Goal: Information Seeking & Learning: Learn about a topic

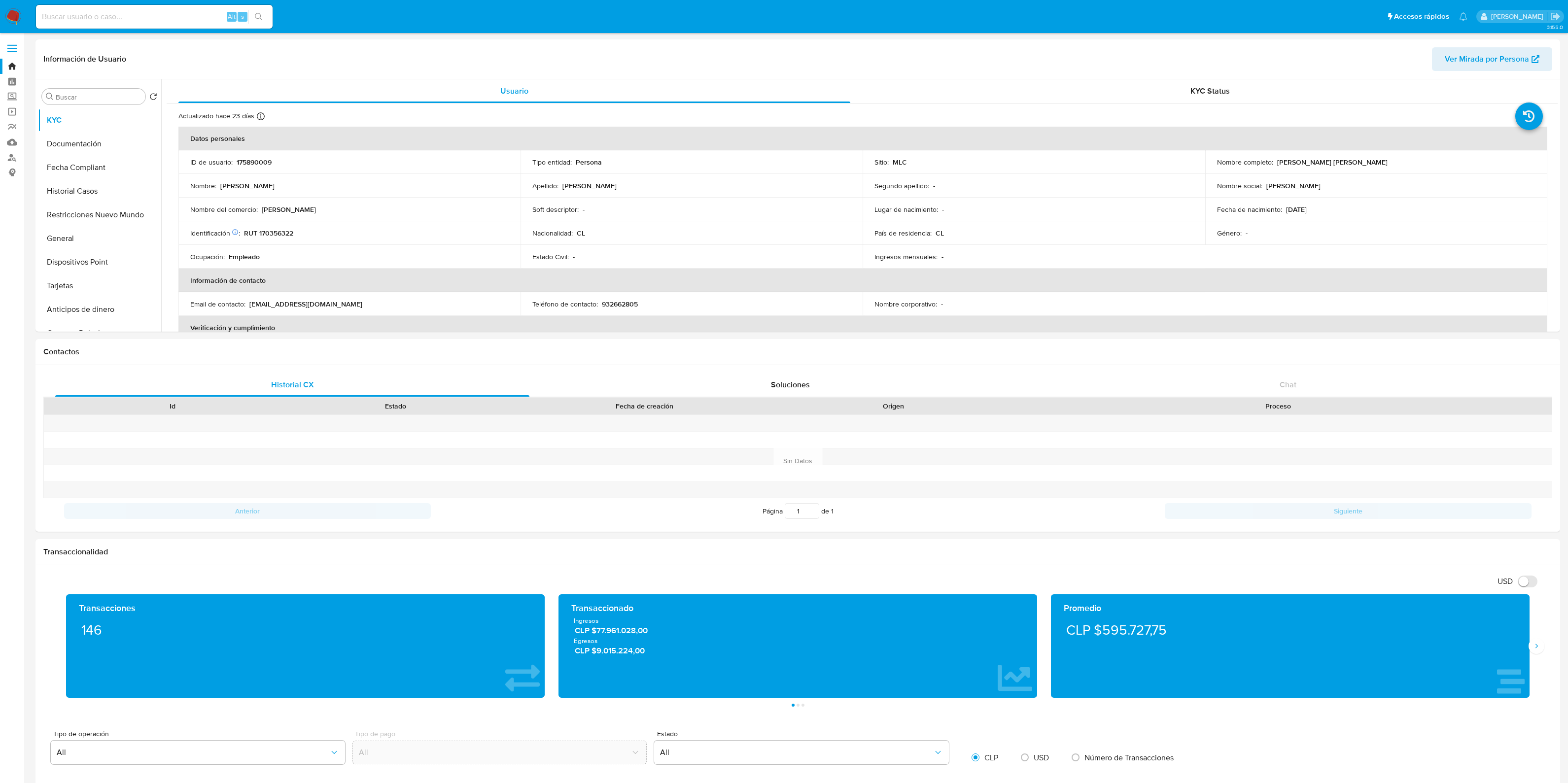
select select "10"
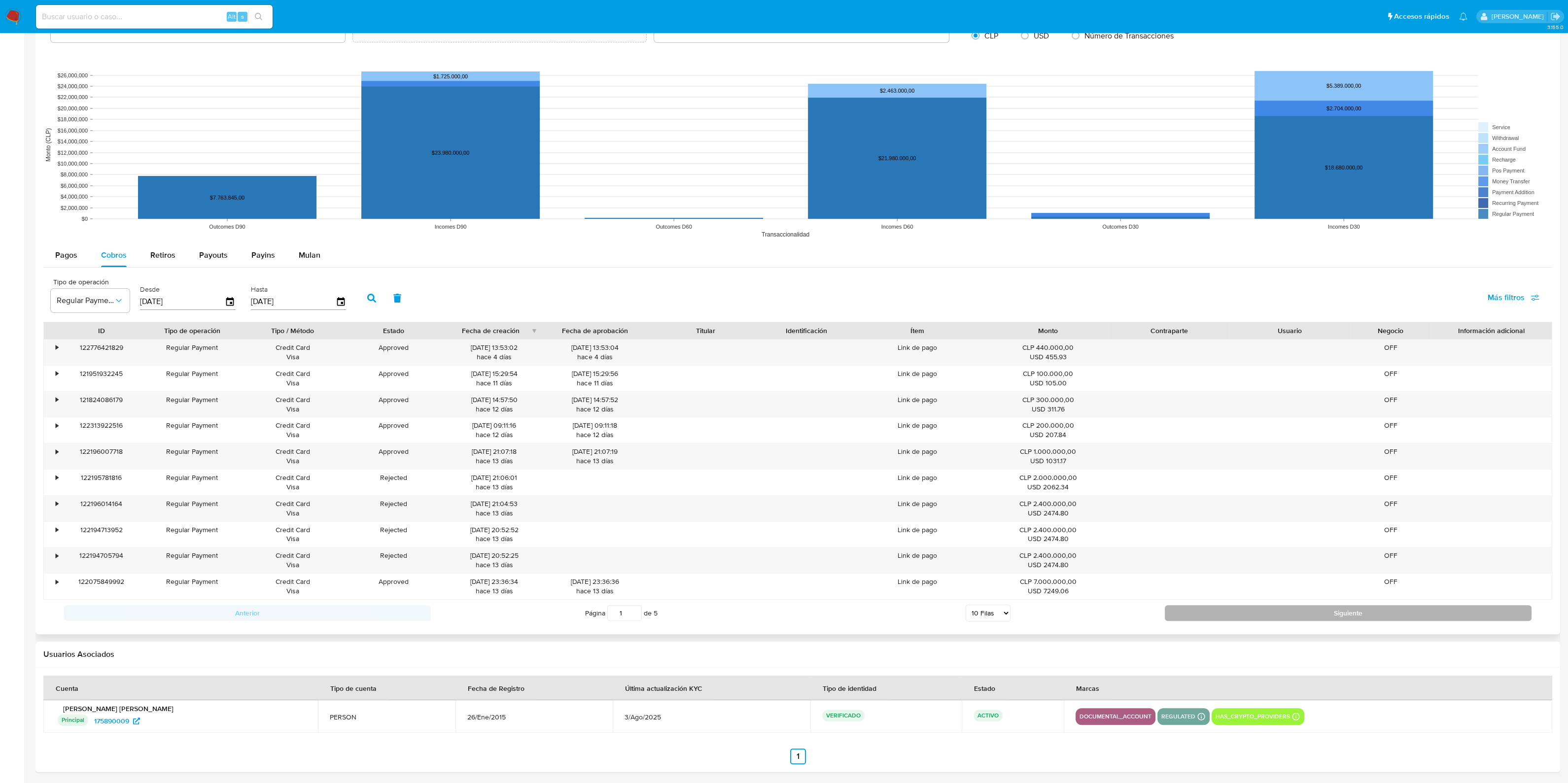
click at [1193, 611] on button "Siguiente" at bounding box center [1348, 613] width 367 height 16
click at [1191, 609] on button "Siguiente" at bounding box center [1348, 613] width 367 height 16
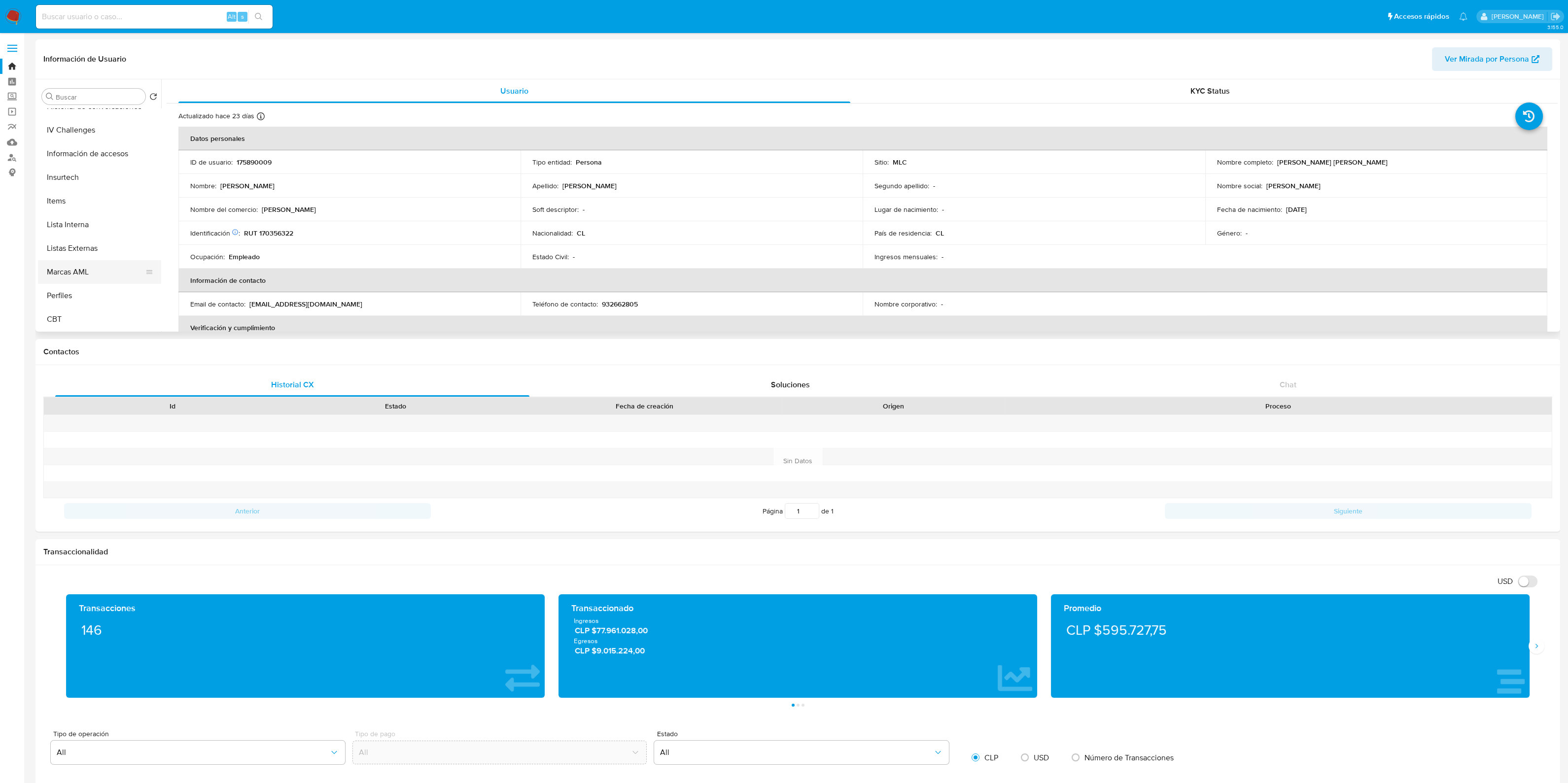
scroll to position [416, 0]
click at [100, 134] on button "IV Challenges" at bounding box center [96, 130] width 116 height 24
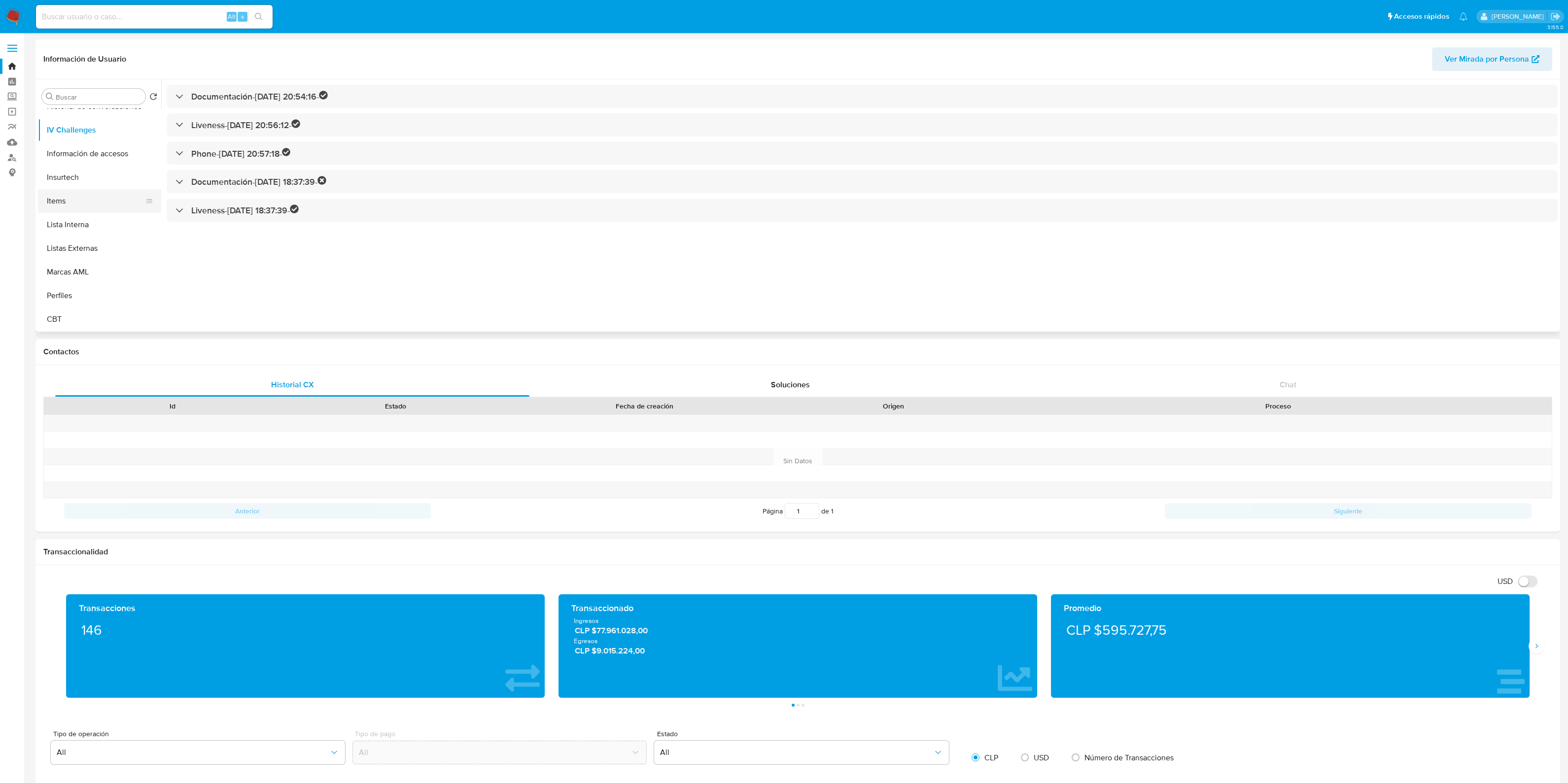
scroll to position [354, 0]
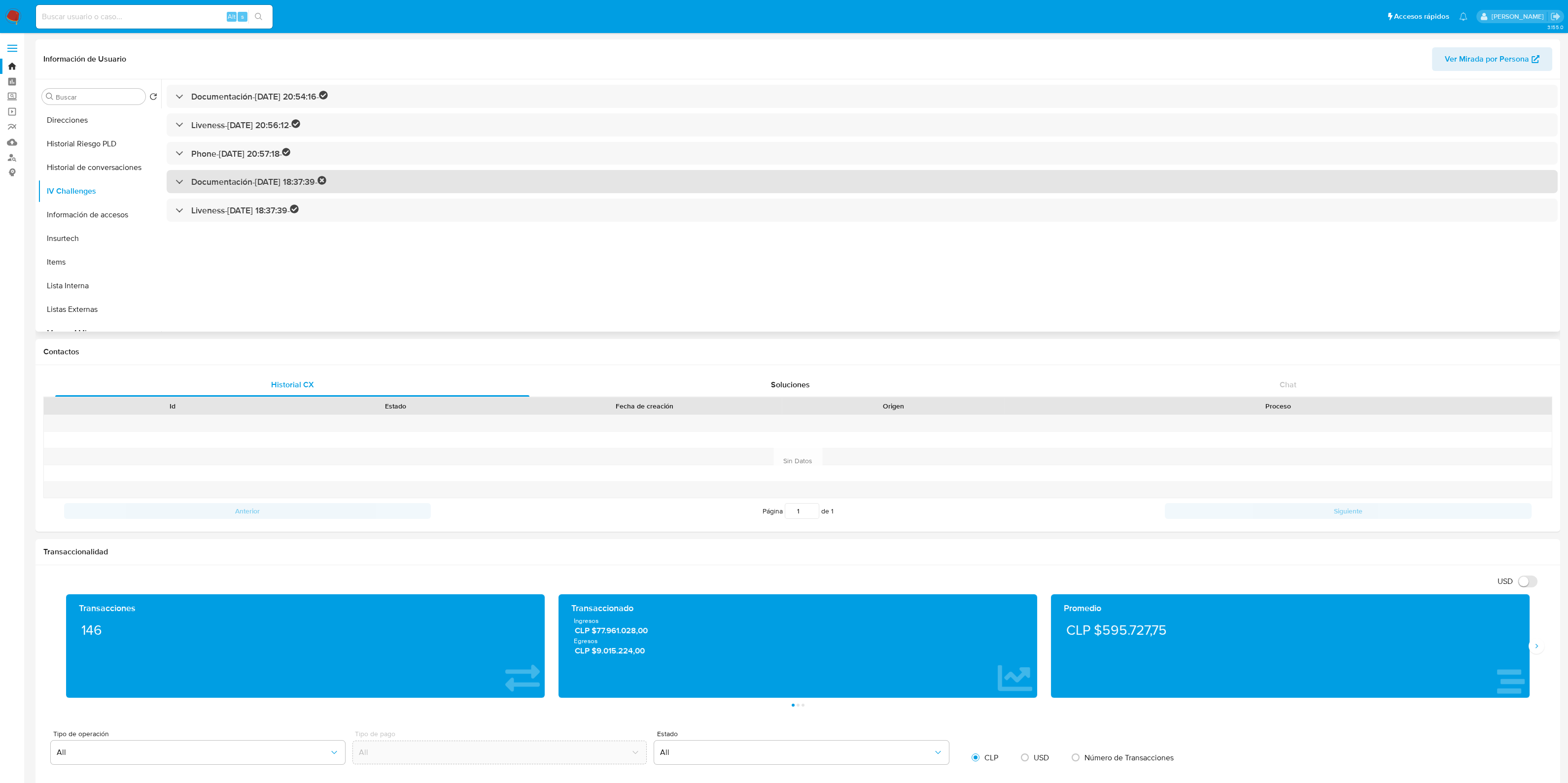
click at [371, 175] on div "Documentación - [DATE] 18:37:39 -" at bounding box center [862, 181] width 1391 height 23
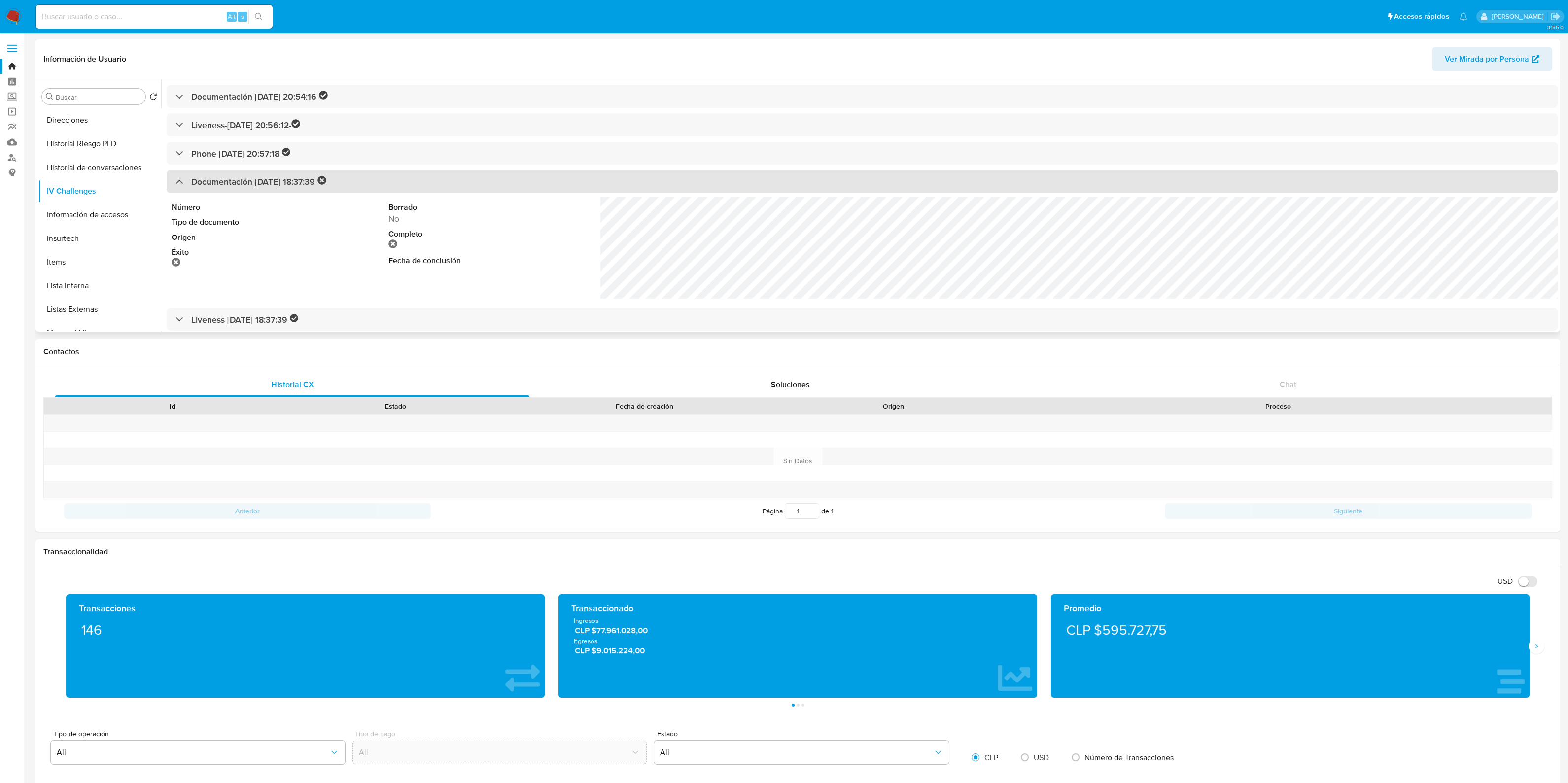
click at [287, 180] on h3 "Documentación - [DATE] 18:37:39 -" at bounding box center [258, 181] width 135 height 11
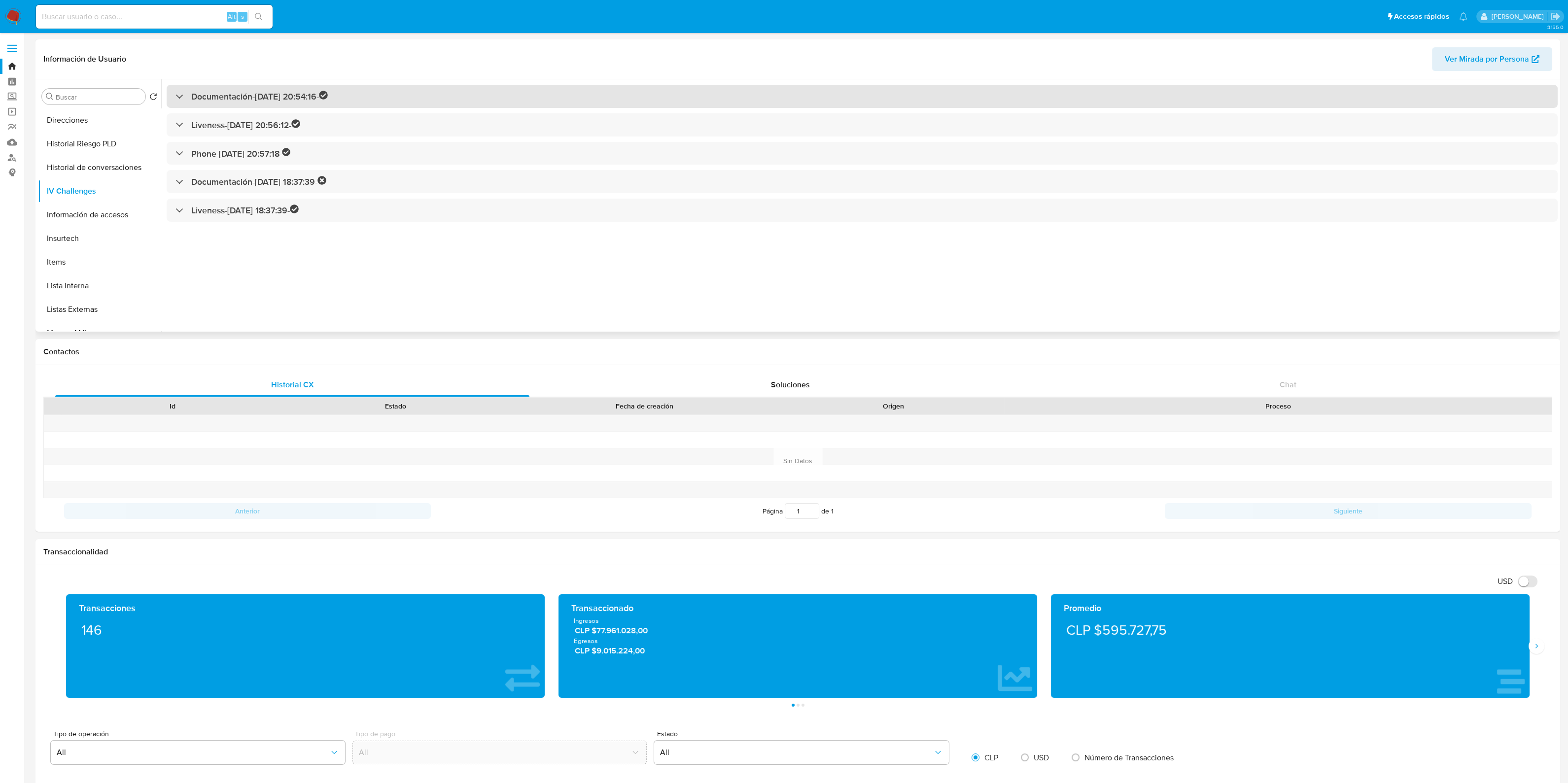
click at [305, 93] on h3 "Documentación - [DATE] 20:54:16 -" at bounding box center [259, 96] width 136 height 11
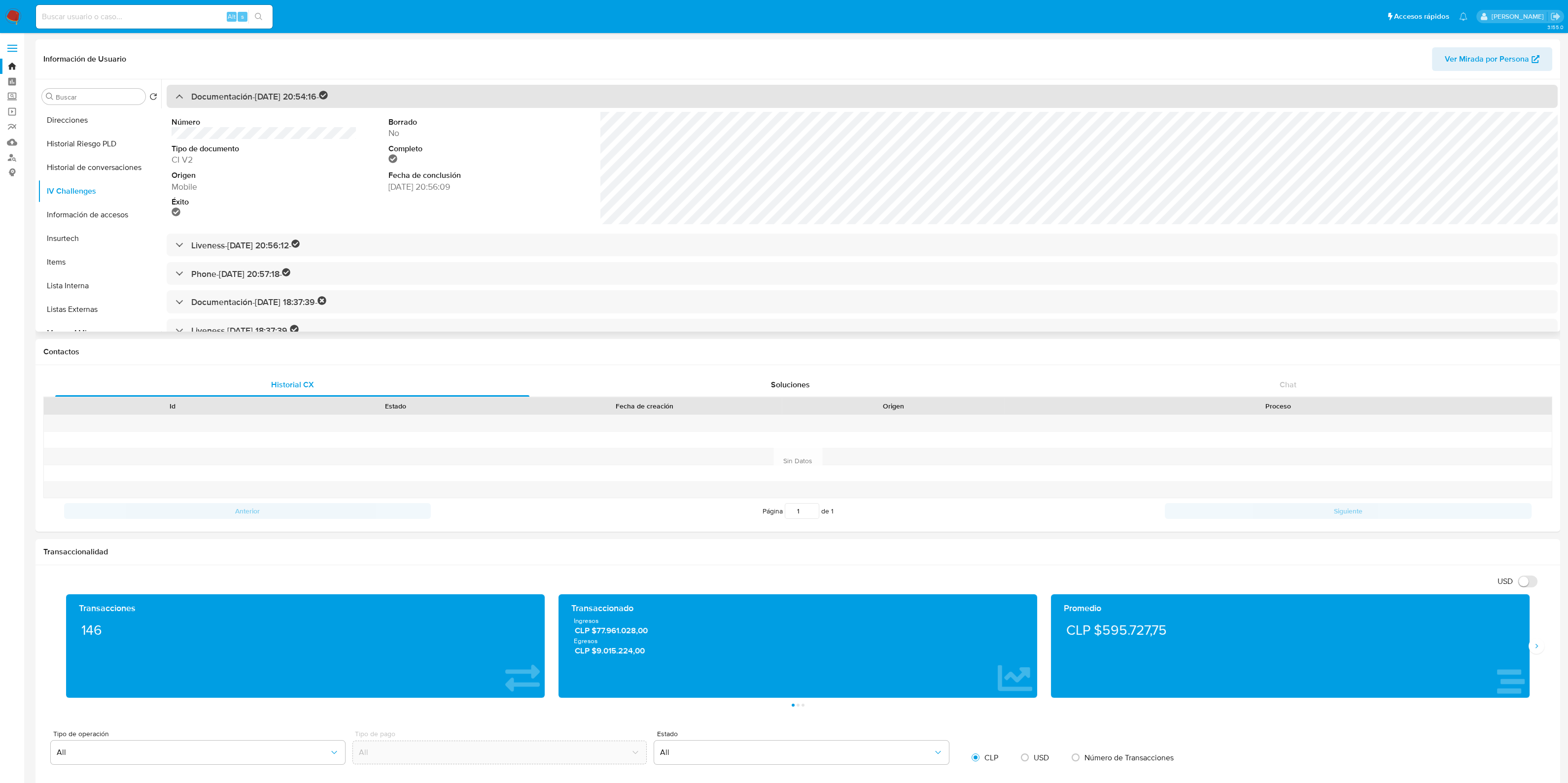
click at [305, 93] on h3 "Documentación - [DATE] 20:54:16 -" at bounding box center [259, 96] width 136 height 11
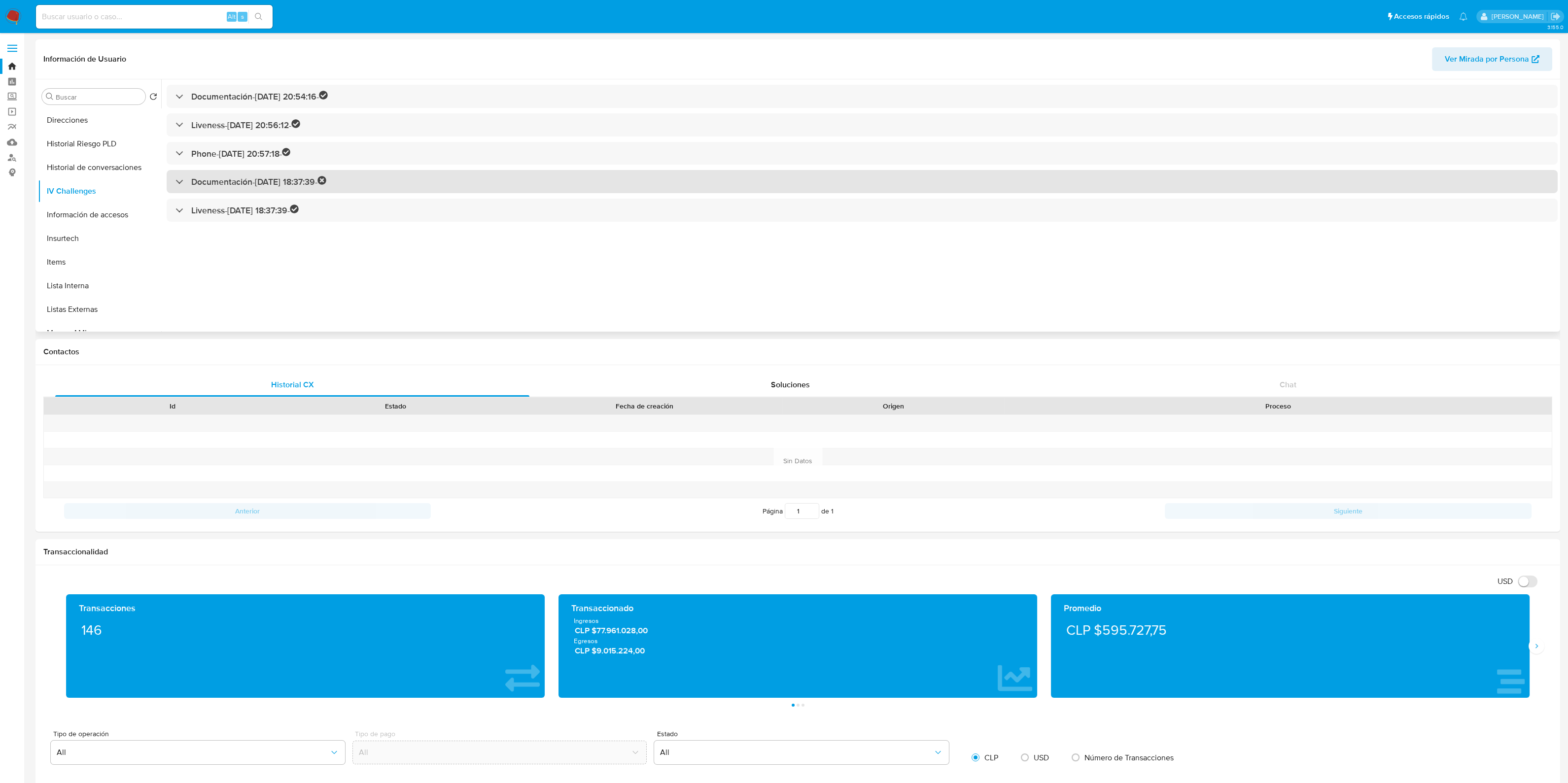
click at [321, 192] on div "Documentación - [DATE] 18:37:39 -" at bounding box center [862, 181] width 1391 height 23
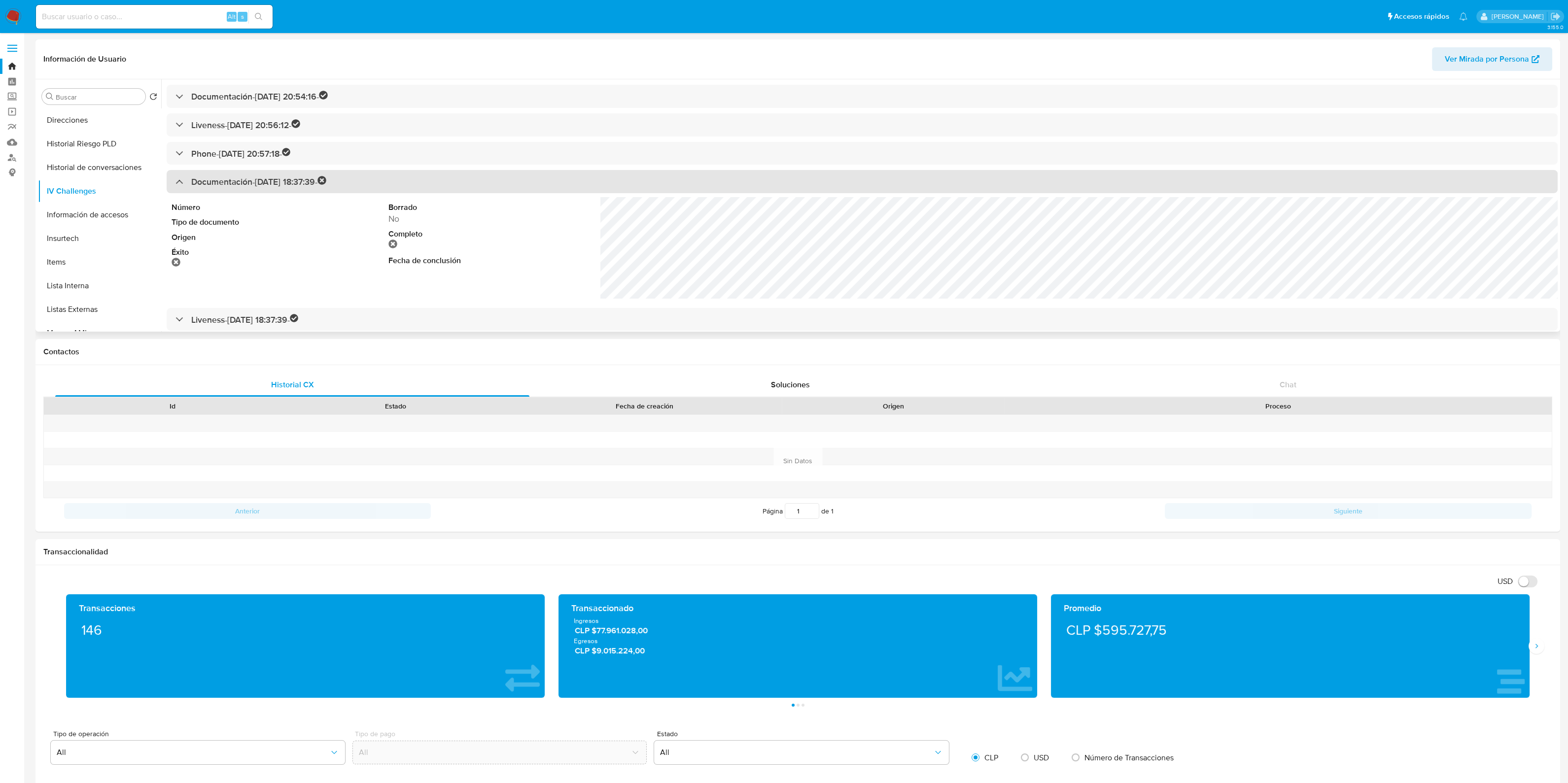
click at [317, 190] on div "Documentación - [DATE] 18:37:39 -" at bounding box center [862, 181] width 1391 height 23
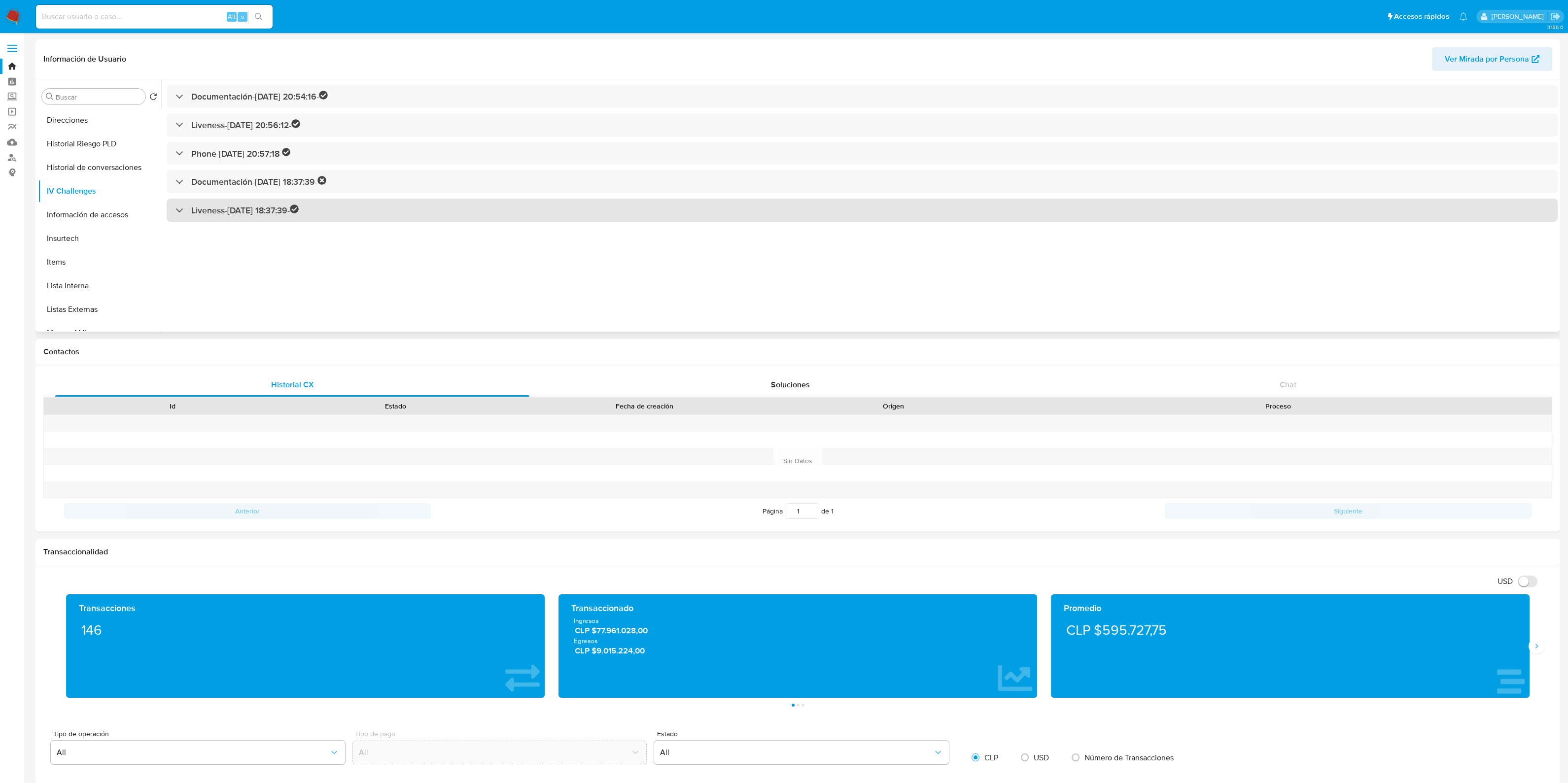
click at [299, 208] on h3 "Liveness - [DATE] 18:37:39 -" at bounding box center [244, 210] width 107 height 11
